Goal: Information Seeking & Learning: Learn about a topic

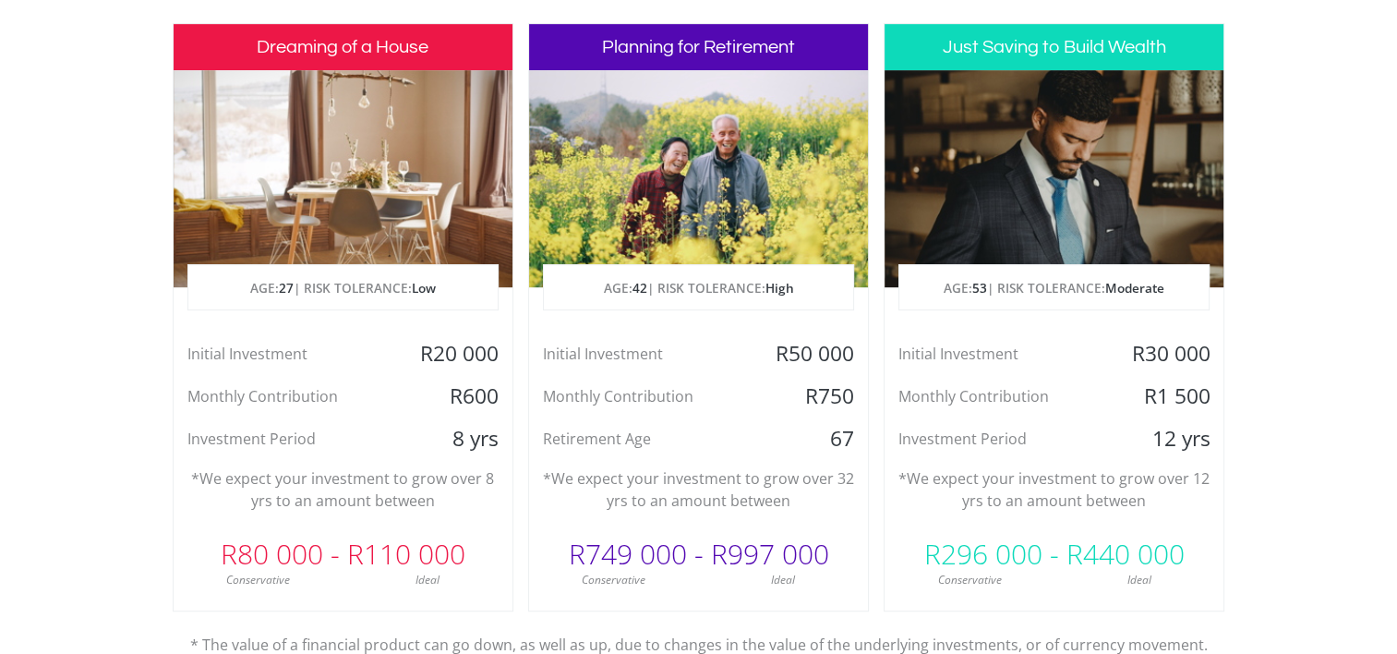
scroll to position [923, 0]
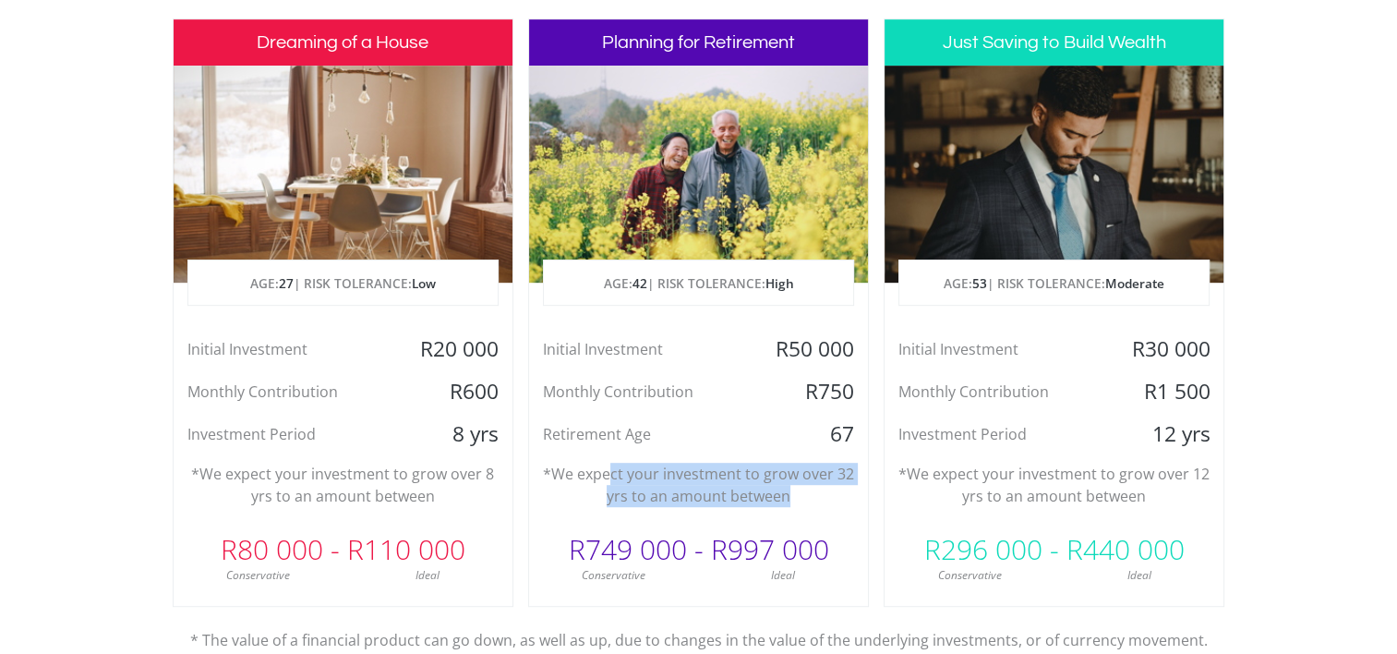
drag, startPoint x: 609, startPoint y: 469, endPoint x: 833, endPoint y: 498, distance: 225.3
click at [833, 498] on p "*We expect your investment to grow over 32 yrs to an amount between" at bounding box center [698, 484] width 311 height 44
drag, startPoint x: 833, startPoint y: 498, endPoint x: 784, endPoint y: 493, distance: 49.2
click at [784, 493] on p "*We expect your investment to grow over 32 yrs to an amount between" at bounding box center [698, 484] width 311 height 44
click at [800, 492] on p "*We expect your investment to grow over 32 yrs to an amount between" at bounding box center [698, 484] width 311 height 44
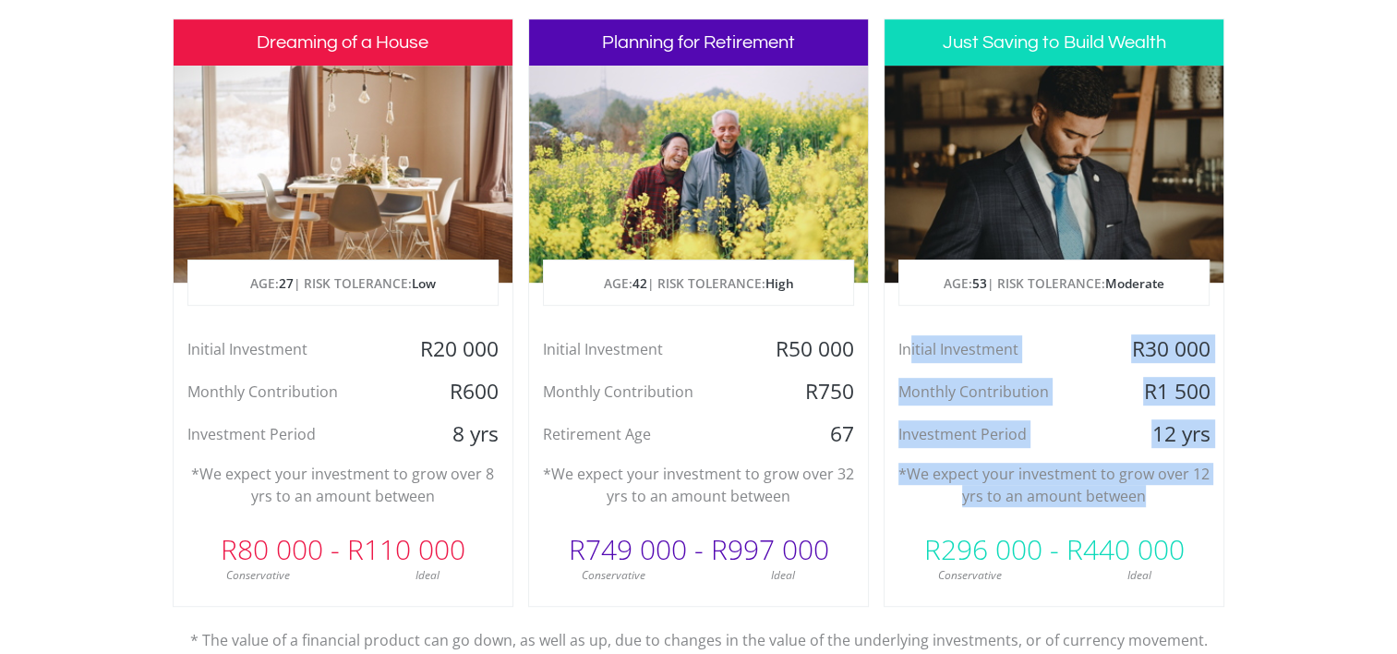
drag, startPoint x: 908, startPoint y: 350, endPoint x: 1184, endPoint y: 493, distance: 310.9
click at [1184, 493] on div "Just Saving to Build Wealth AGE: [DEMOGRAPHIC_DATA] | RISK TOLERANCE: Moderate …" at bounding box center [1053, 312] width 341 height 588
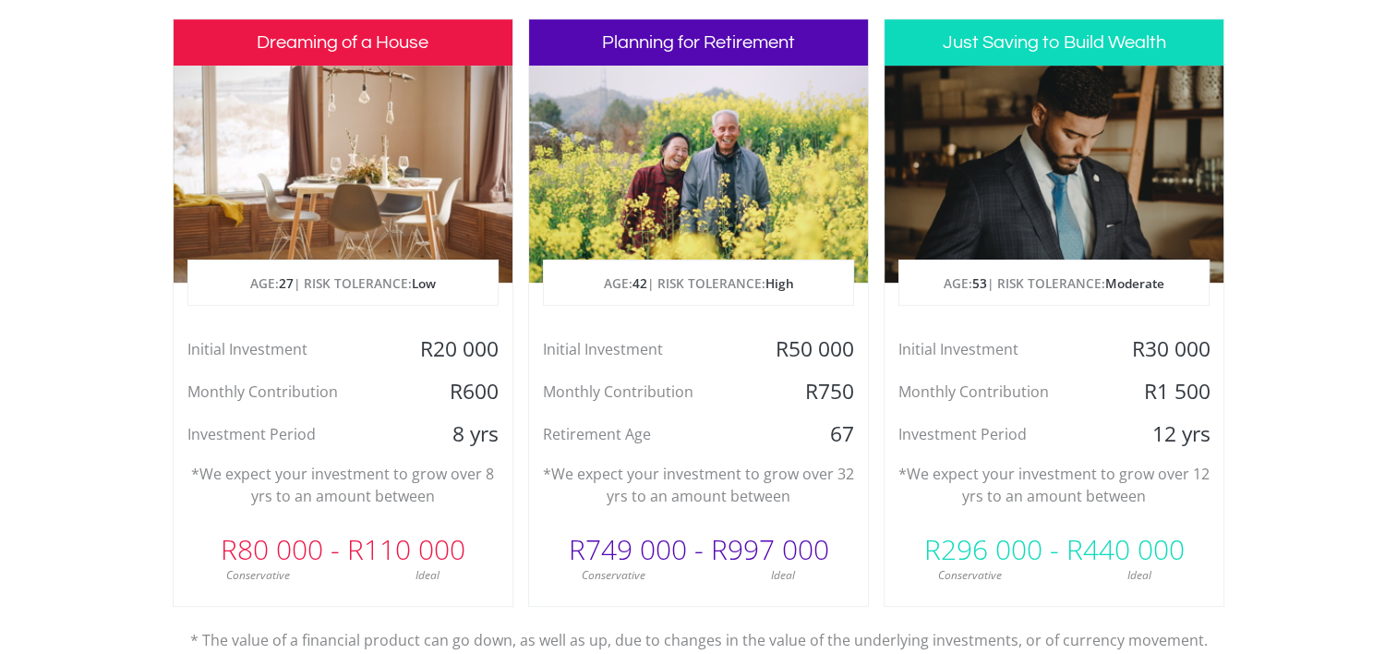
drag, startPoint x: 1184, startPoint y: 493, endPoint x: 1296, endPoint y: 197, distance: 316.7
click at [1296, 197] on section "Invest with confidence We ensure that your investments makes sense specifically…" at bounding box center [698, 312] width 1397 height 972
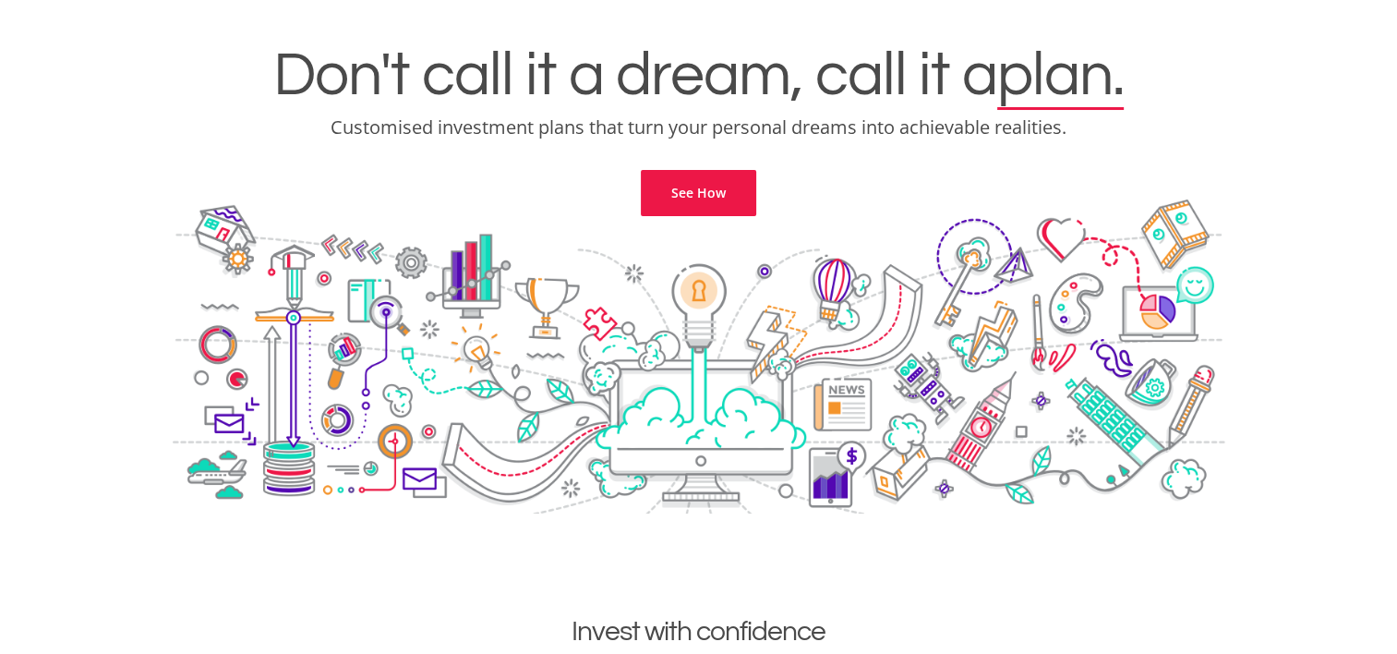
scroll to position [0, 0]
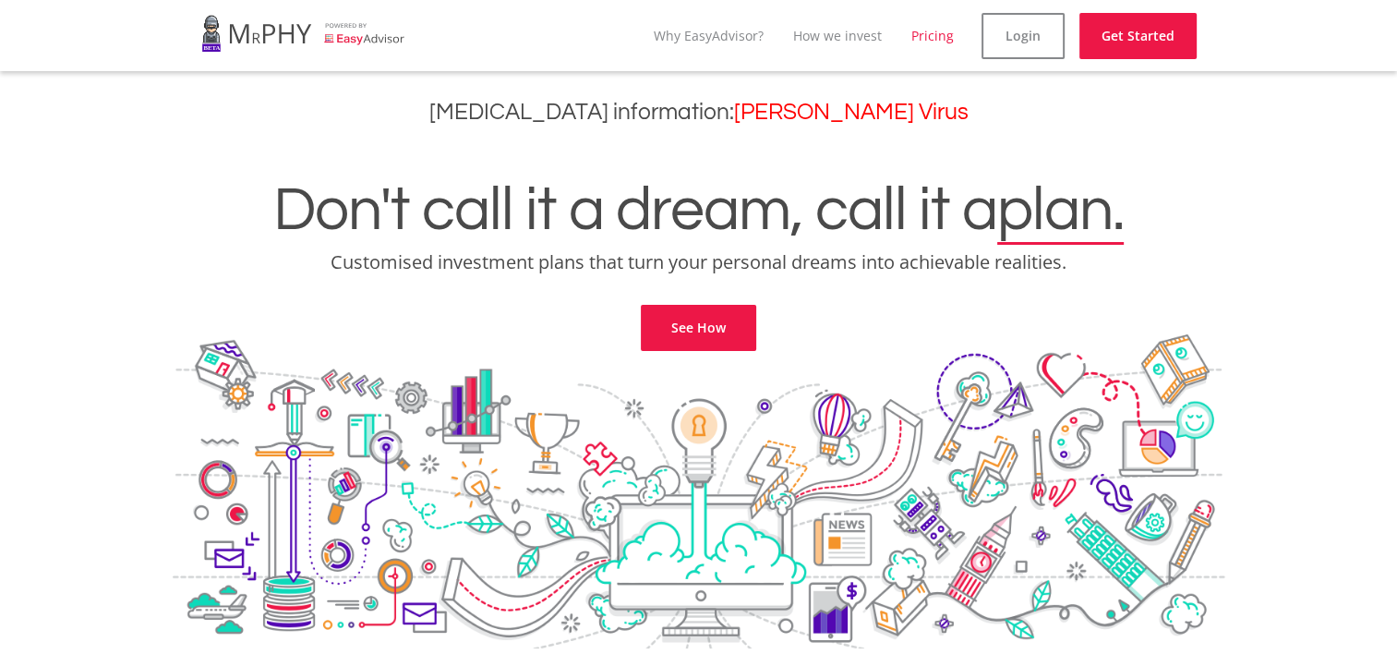
click at [923, 32] on link "Pricing" at bounding box center [932, 36] width 42 height 18
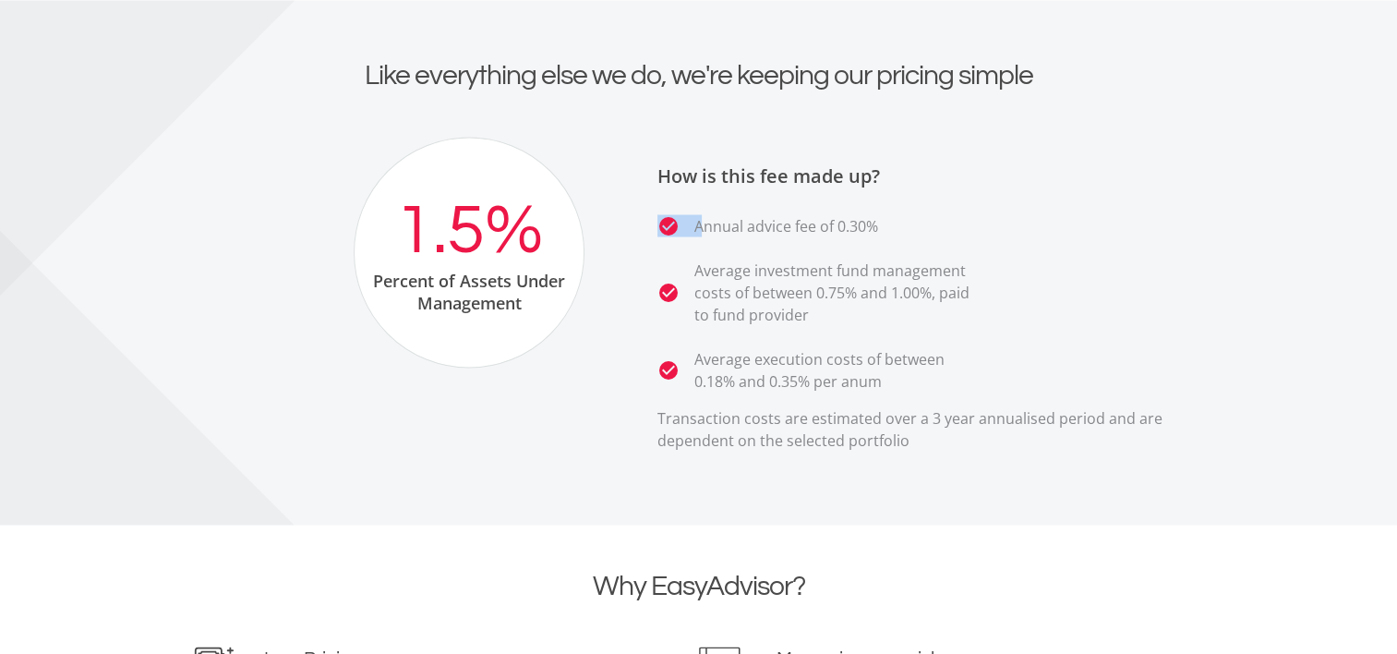
drag, startPoint x: 690, startPoint y: 222, endPoint x: 898, endPoint y: 162, distance: 216.2
click at [898, 162] on div "How is this fee made up? check_circle Annual advice fee of 0.30% check_circle A…" at bounding box center [918, 301] width 614 height 329
drag, startPoint x: 898, startPoint y: 162, endPoint x: 868, endPoint y: 197, distance: 46.5
click at [868, 197] on div "How is this fee made up? check_circle Annual advice fee of 0.30% check_circle A…" at bounding box center [918, 301] width 614 height 329
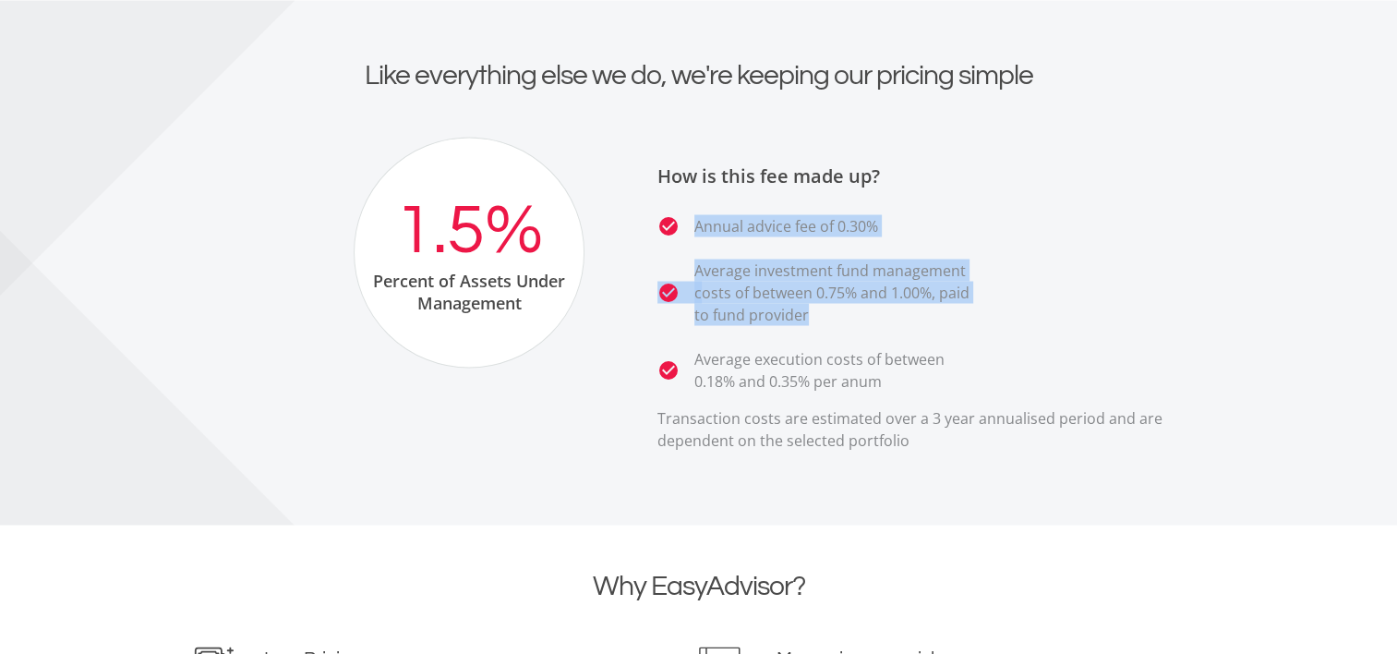
drag, startPoint x: 696, startPoint y: 228, endPoint x: 917, endPoint y: 316, distance: 237.4
click at [917, 316] on ul "check_circle Annual advice fee of 0.30% check_circle Average investment fund ma…" at bounding box center [934, 302] width 554 height 177
drag, startPoint x: 917, startPoint y: 316, endPoint x: 857, endPoint y: 312, distance: 60.1
click at [857, 312] on p "Average investment fund management costs of between 0.75% and 1.00%, paid to fu…" at bounding box center [837, 291] width 286 height 66
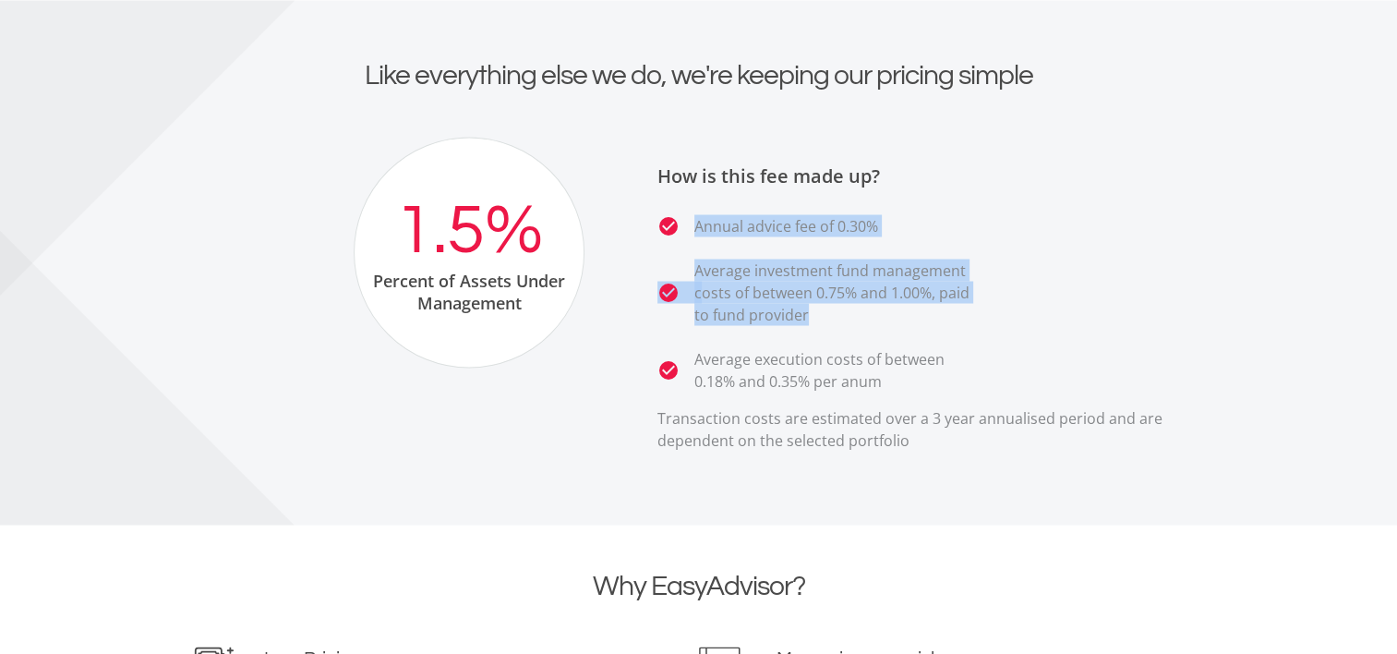
drag, startPoint x: 857, startPoint y: 312, endPoint x: 829, endPoint y: 314, distance: 27.8
click at [829, 314] on p "Average investment fund management costs of between 0.75% and 1.00%, paid to fu…" at bounding box center [837, 291] width 286 height 66
click at [798, 310] on p "Average investment fund management costs of between 0.75% and 1.00%, paid to fu…" at bounding box center [837, 291] width 286 height 66
drag, startPoint x: 783, startPoint y: 306, endPoint x: 696, endPoint y: 273, distance: 92.9
click at [696, 273] on p "Average investment fund management costs of between 0.75% and 1.00%, paid to fu…" at bounding box center [837, 291] width 286 height 66
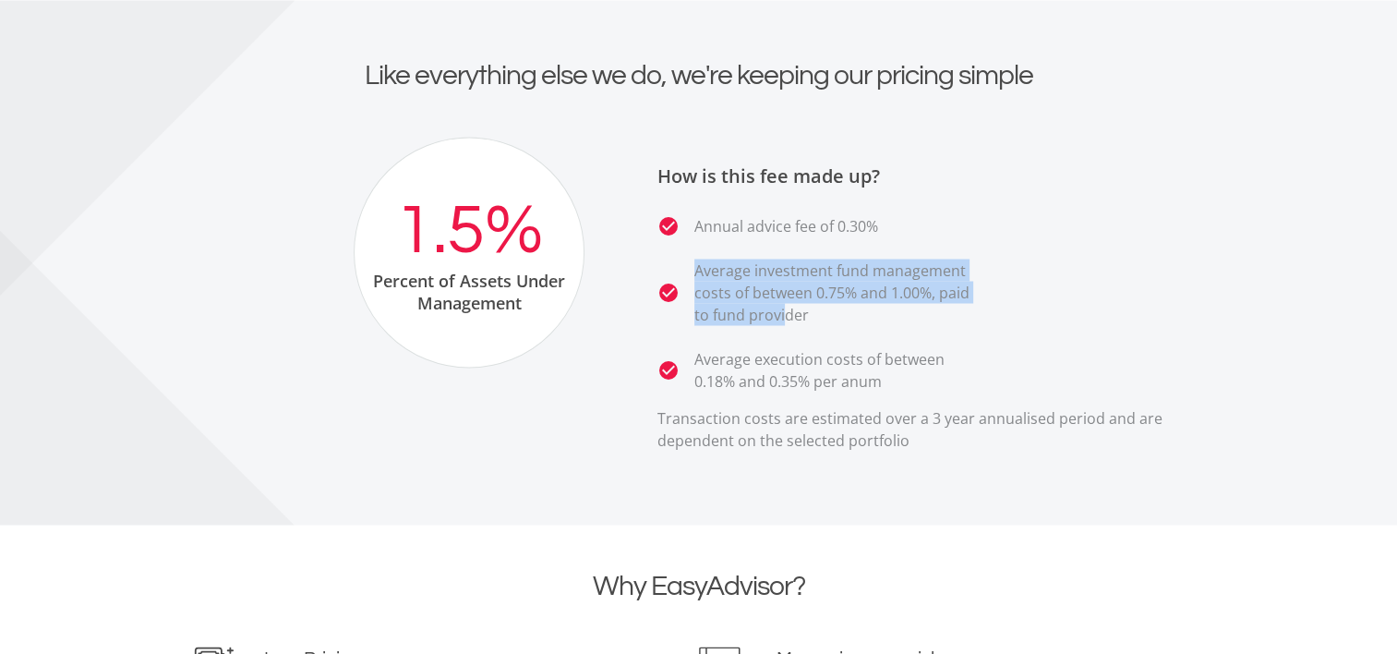
drag, startPoint x: 696, startPoint y: 273, endPoint x: 713, endPoint y: 294, distance: 26.2
click at [713, 294] on p "Average investment fund management costs of between 0.75% and 1.00%, paid to fu…" at bounding box center [837, 291] width 286 height 66
click at [712, 290] on p "Average investment fund management costs of between 0.75% and 1.00%, paid to fu…" at bounding box center [837, 291] width 286 height 66
drag, startPoint x: 699, startPoint y: 268, endPoint x: 895, endPoint y: 323, distance: 204.3
click at [895, 323] on p "Average investment fund management costs of between 0.75% and 1.00%, paid to fu…" at bounding box center [837, 291] width 286 height 66
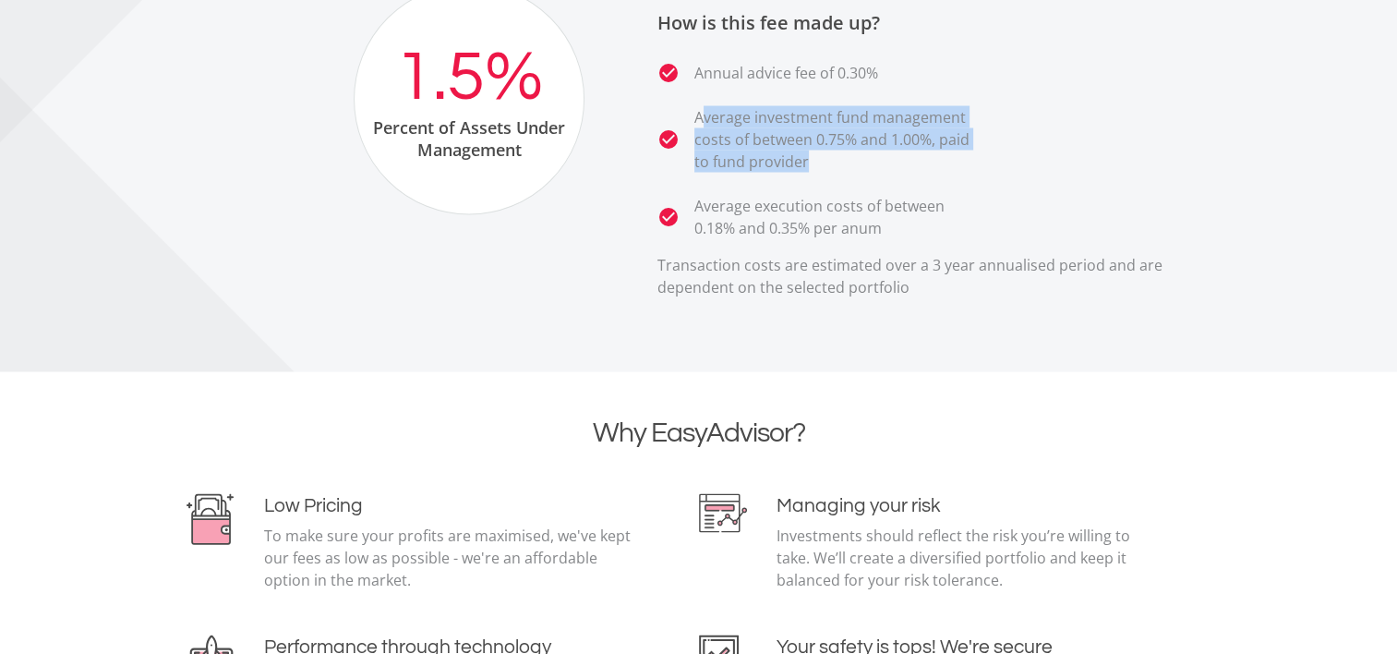
scroll to position [3194, 0]
